Goal: Browse casually: Explore the website without a specific task or goal

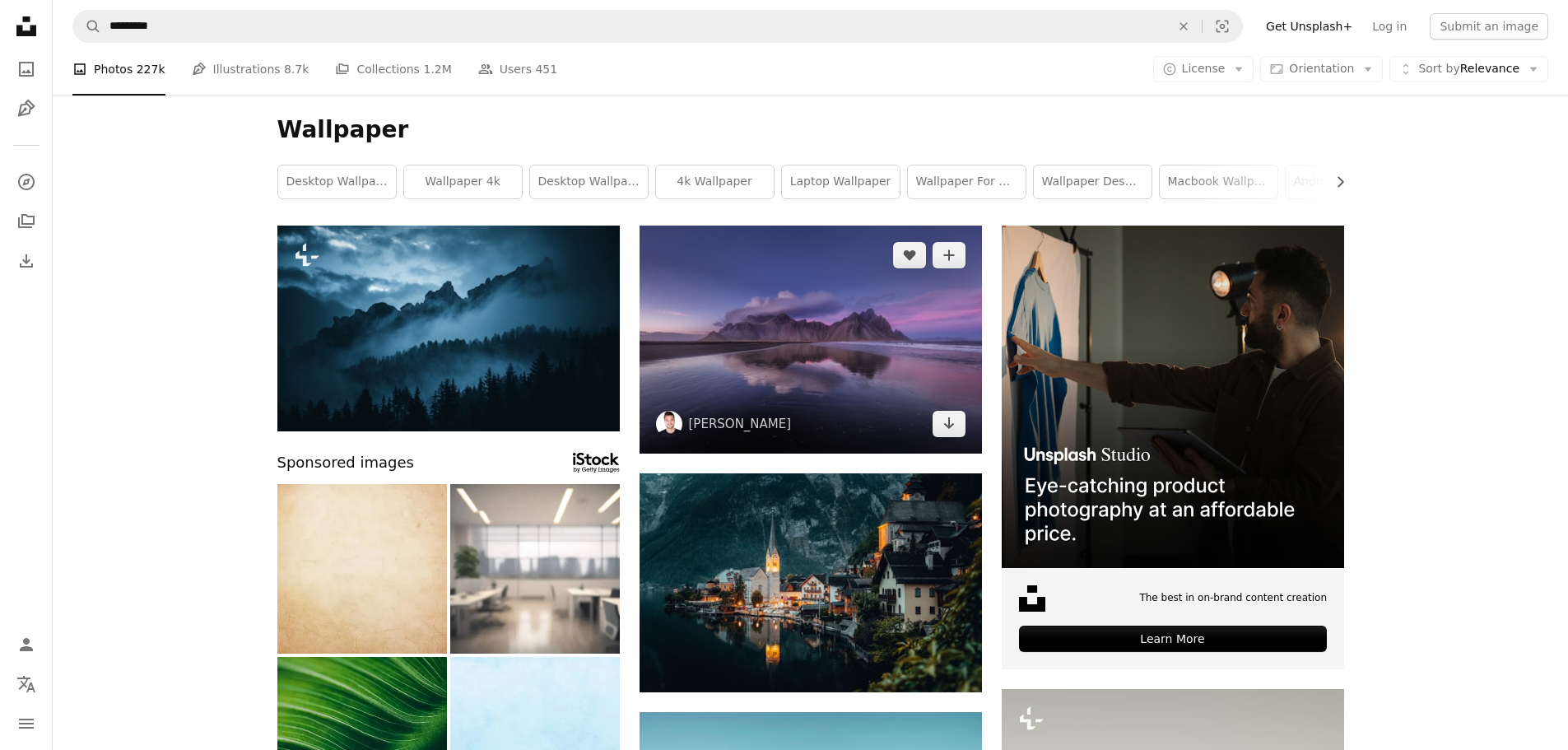
click at [803, 368] on img at bounding box center [811, 339] width 342 height 228
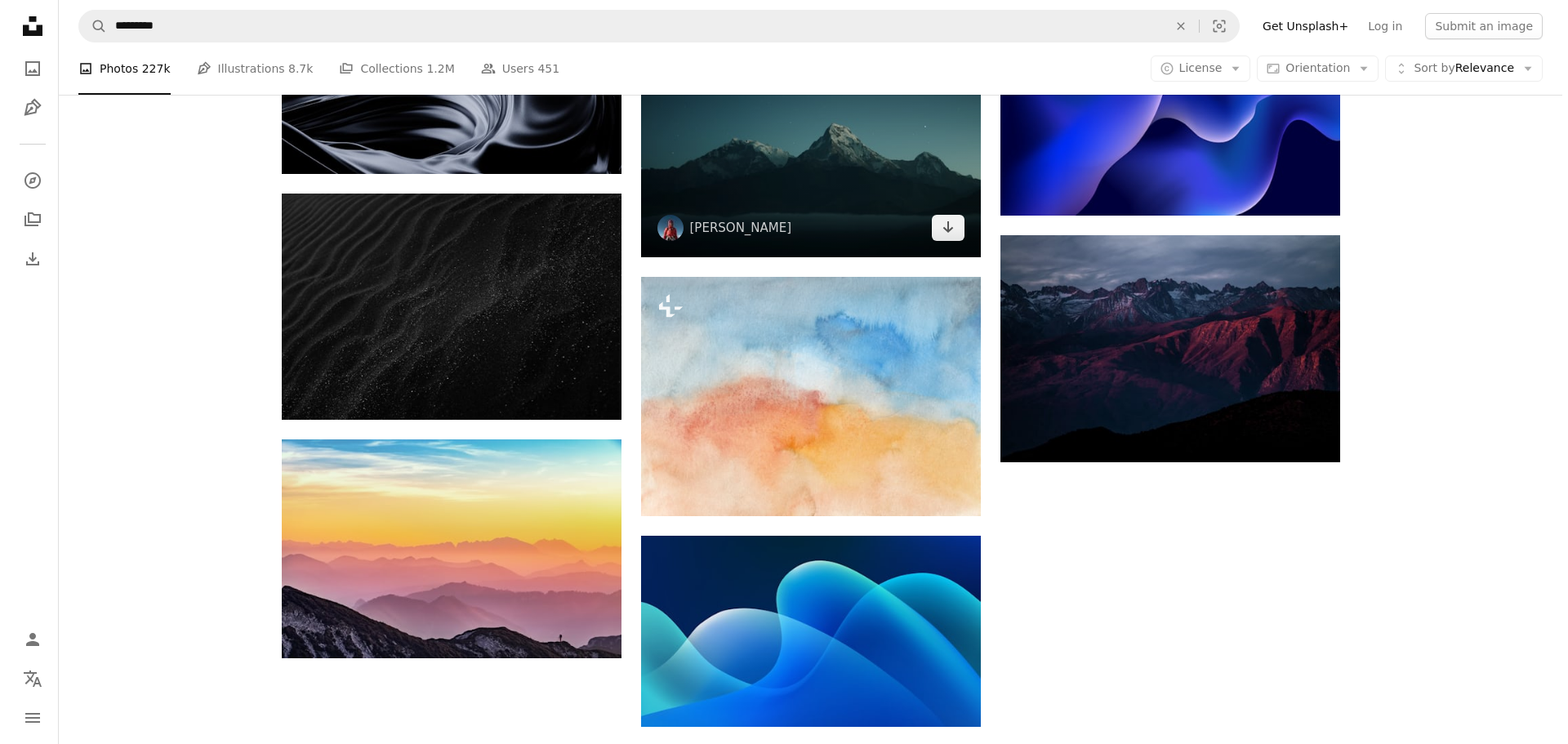
scroll to position [1388, 0]
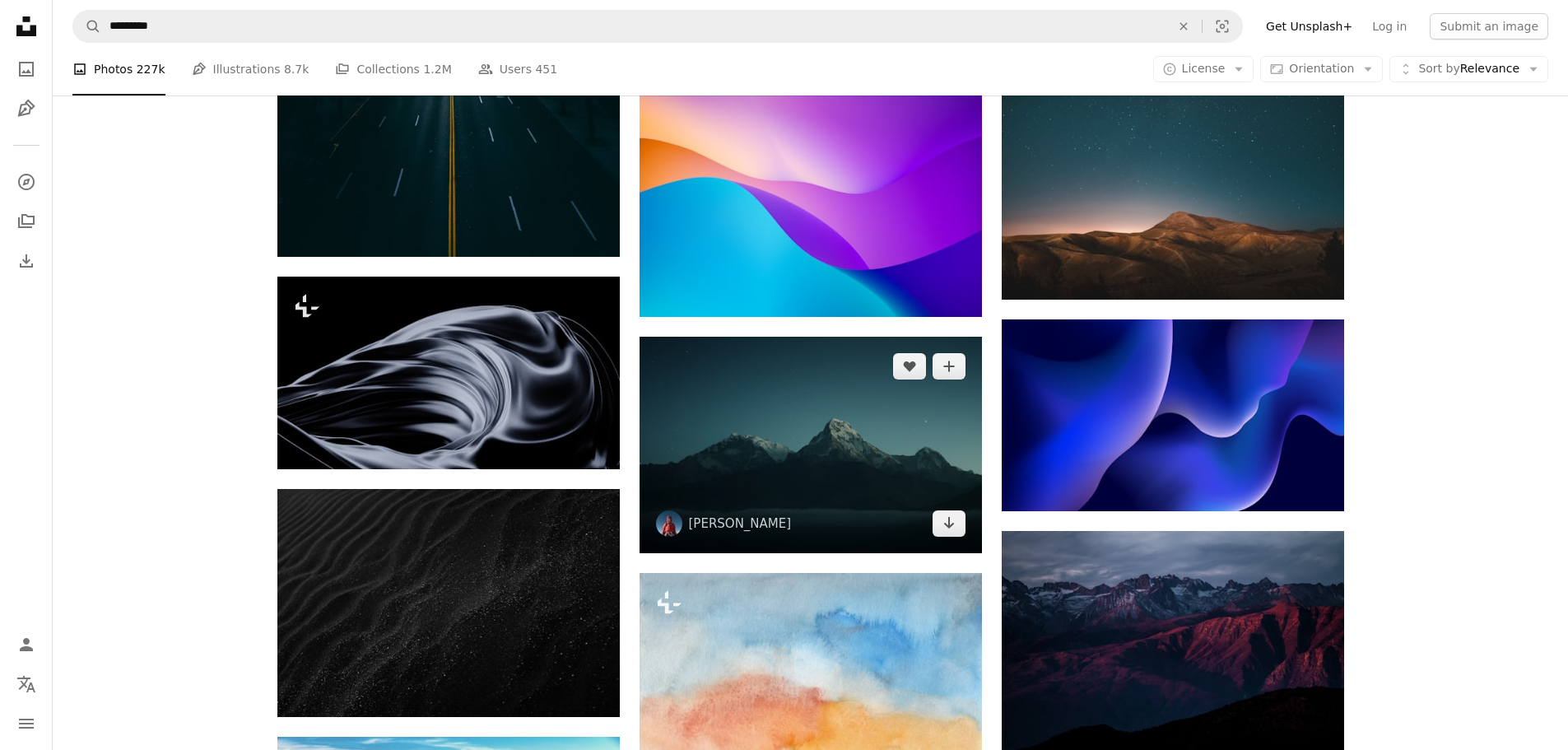
click at [920, 456] on img at bounding box center [811, 445] width 342 height 217
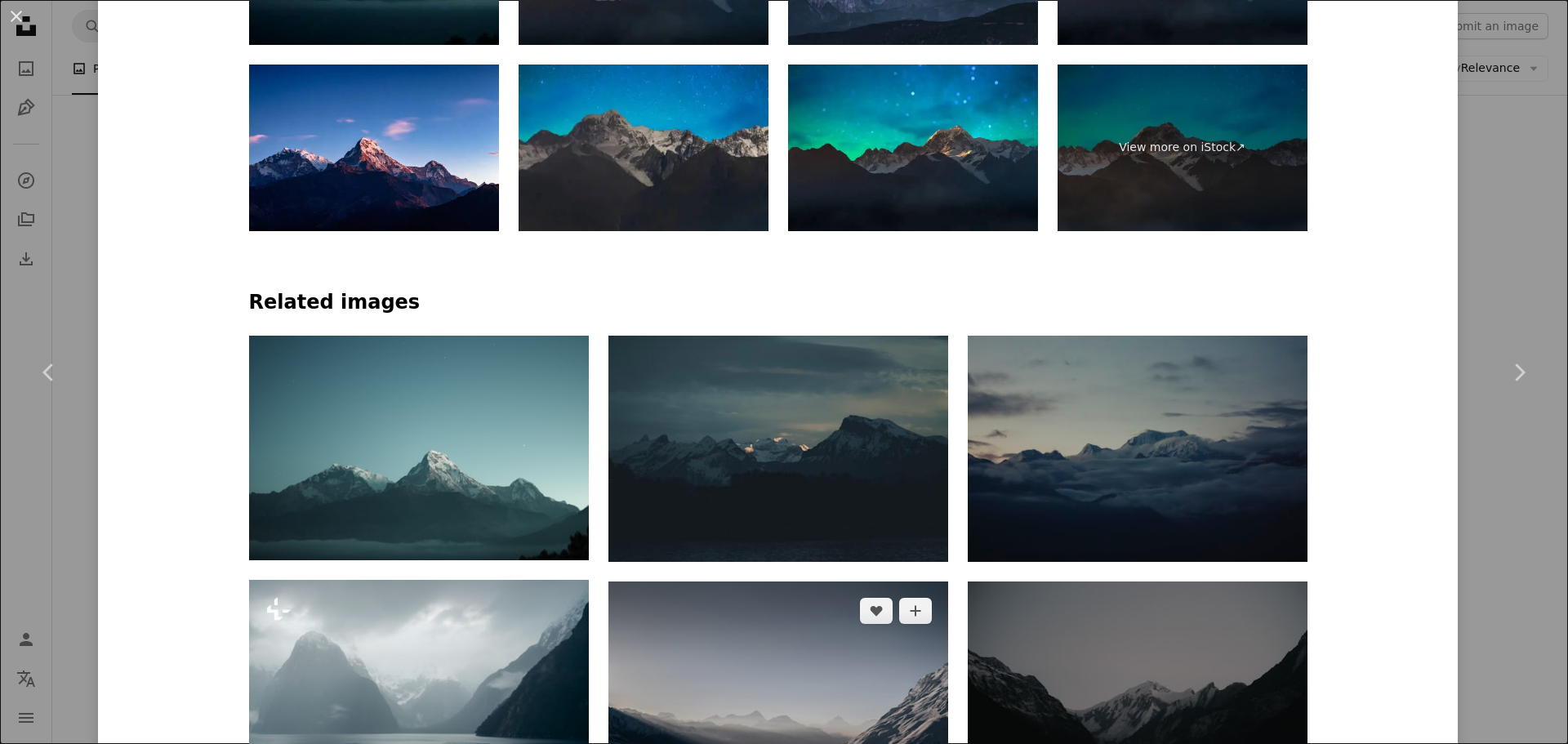
scroll to position [1225, 0]
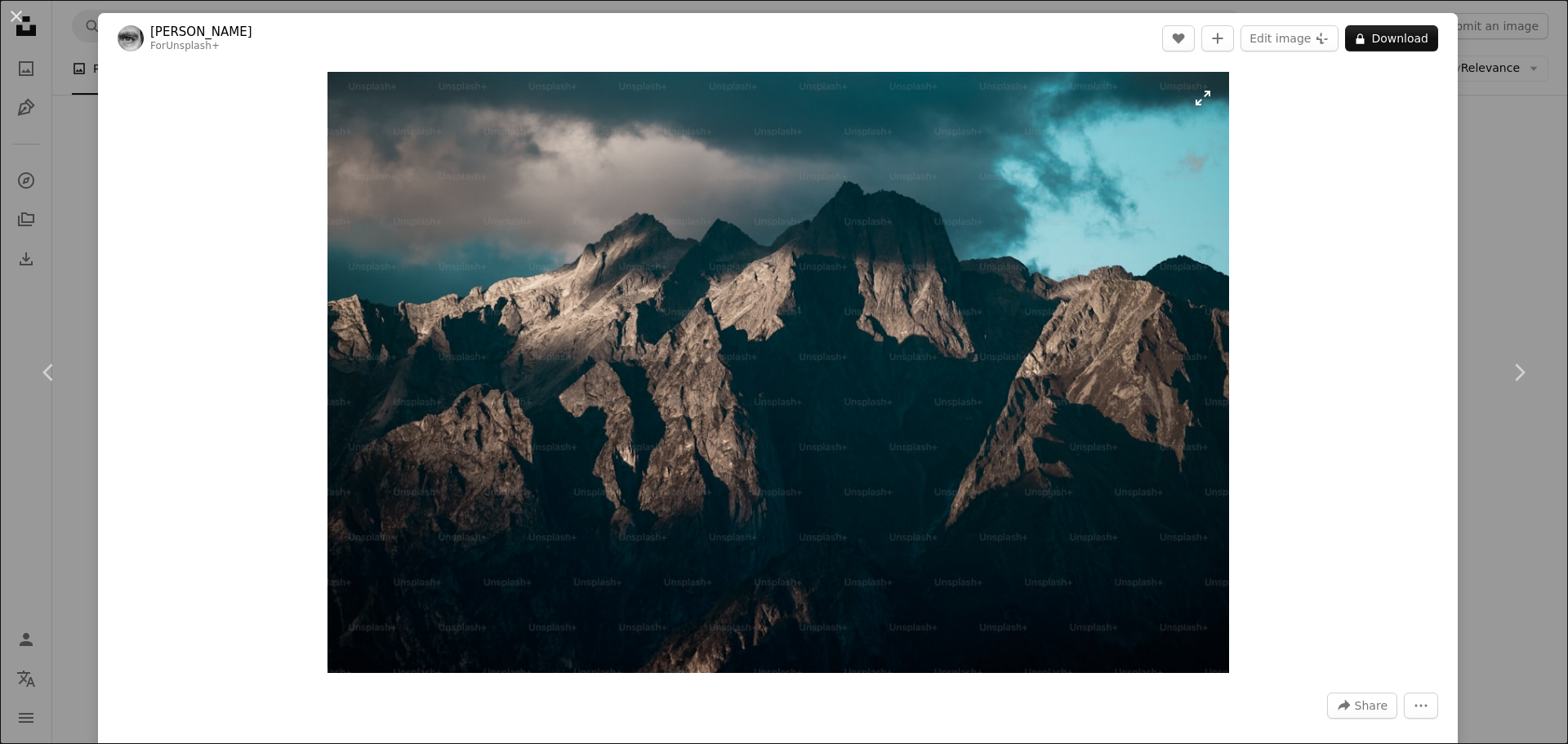
click at [814, 442] on img "Zoom in on this image" at bounding box center [777, 372] width 902 height 601
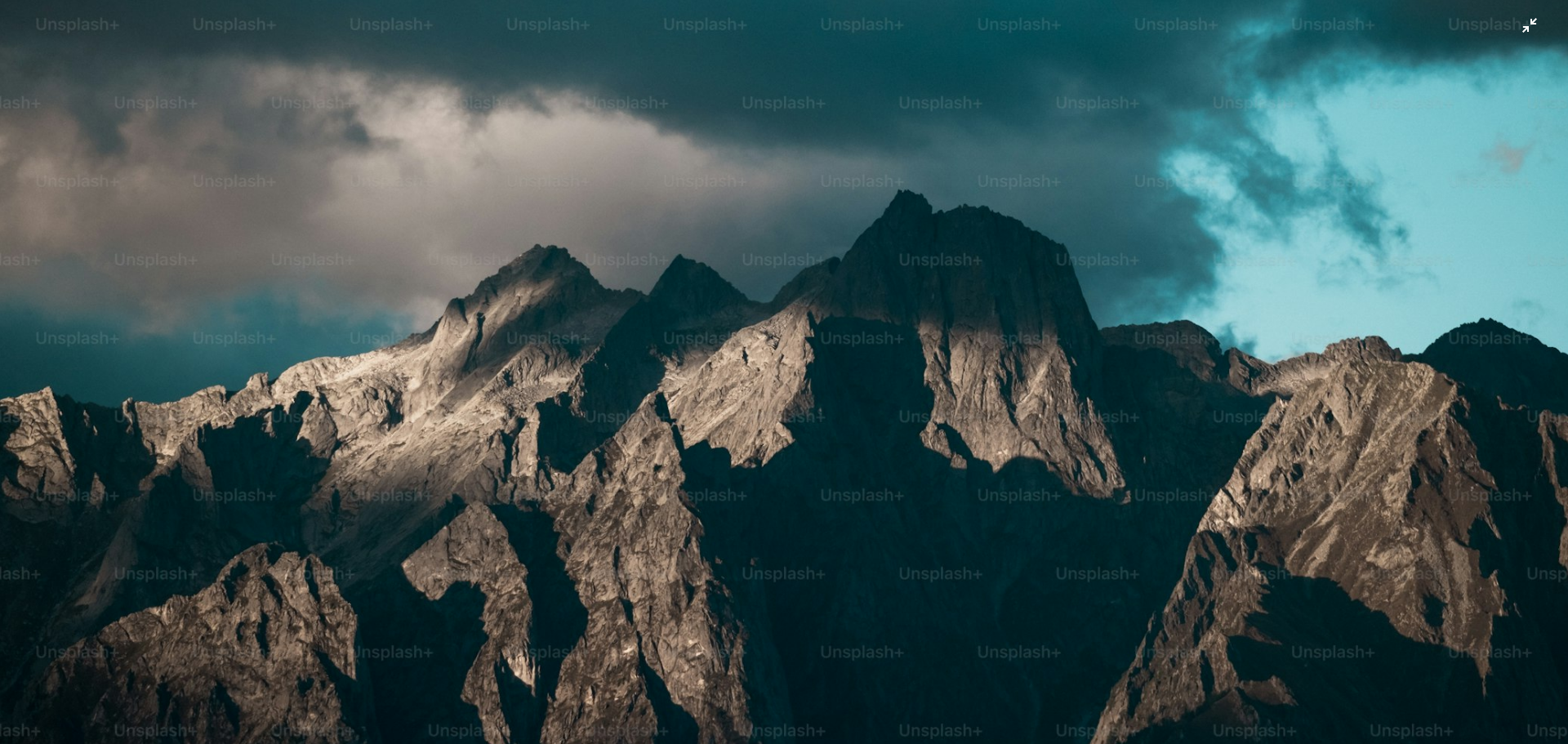
scroll to position [143, 0]
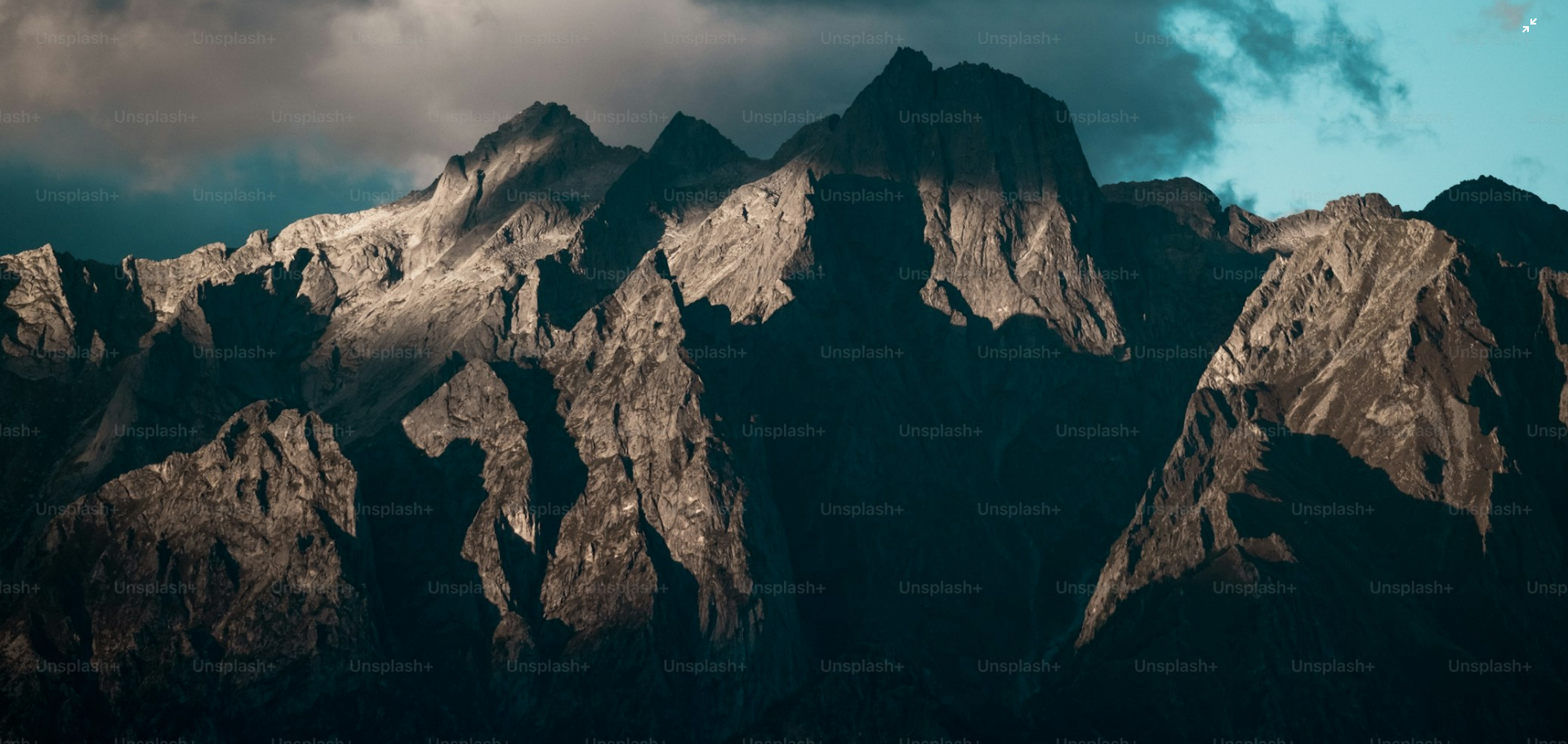
click at [679, 437] on img "Zoom out on this image" at bounding box center [784, 379] width 1570 height 1046
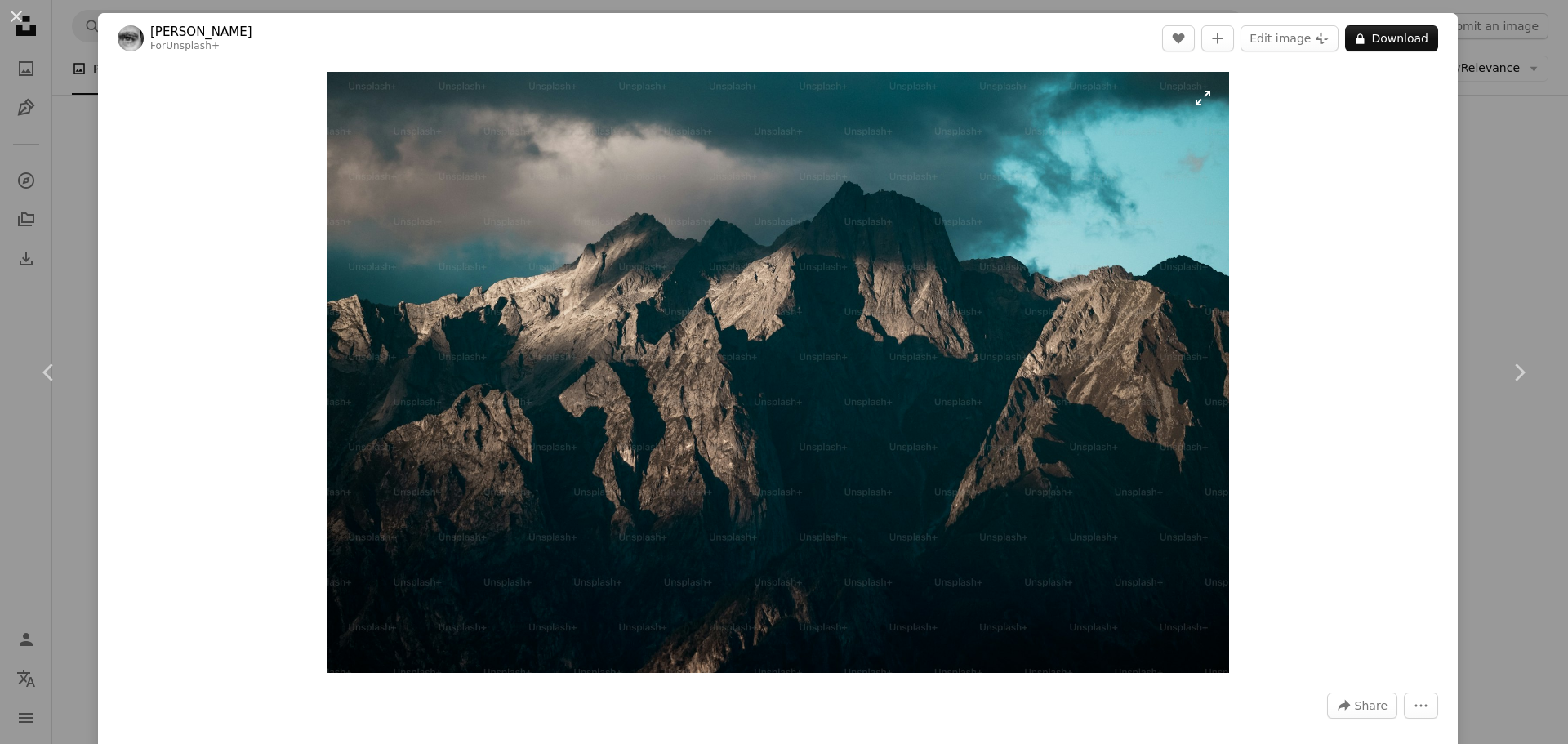
click at [677, 436] on img "Zoom in on this image" at bounding box center [777, 372] width 902 height 601
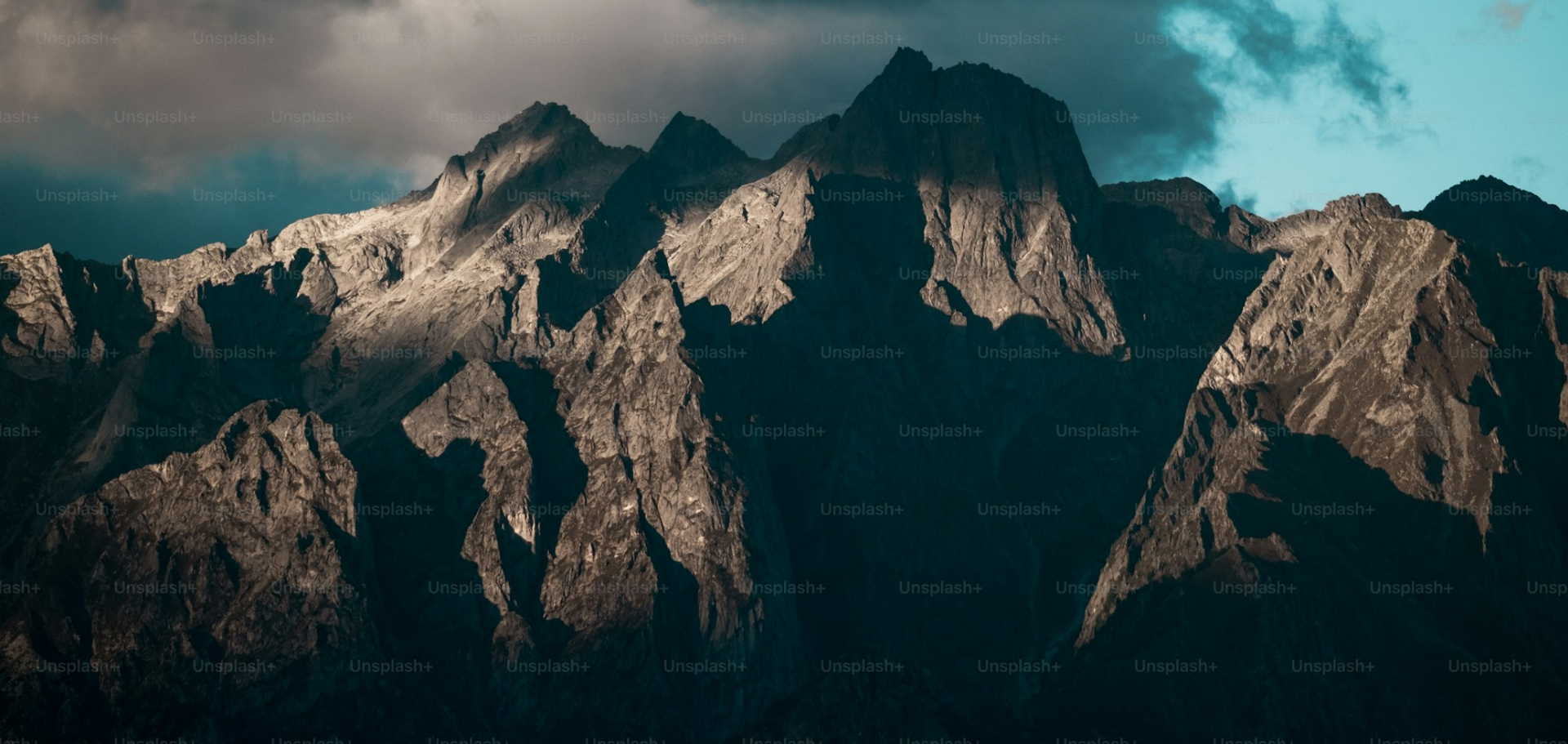
click at [677, 436] on img "Zoom out on this image" at bounding box center [784, 379] width 1570 height 1046
